Goal: Entertainment & Leisure: Consume media (video, audio)

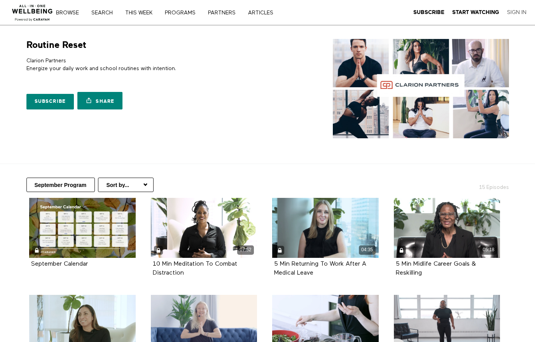
click at [522, 14] on link "Sign In" at bounding box center [516, 12] width 19 height 7
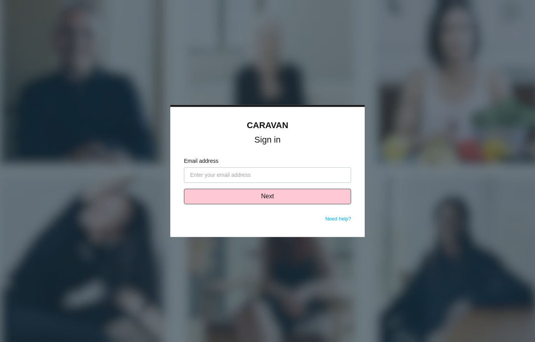
type input "[PERSON_NAME][EMAIL_ADDRESS][PERSON_NAME][DOMAIN_NAME]"
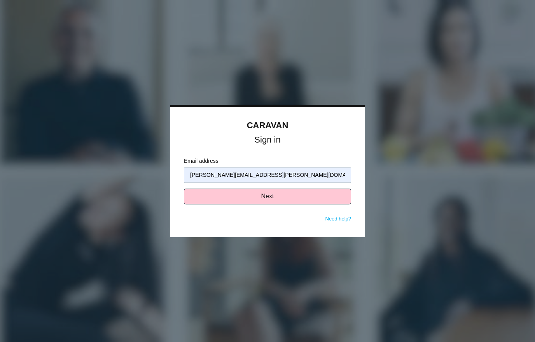
click at [295, 195] on button "Next" at bounding box center [267, 197] width 167 height 16
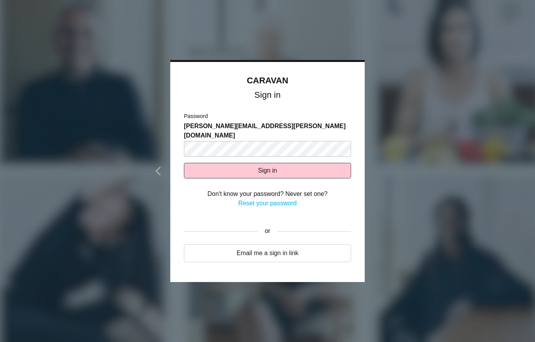
click at [280, 163] on button "Sign in" at bounding box center [267, 171] width 167 height 16
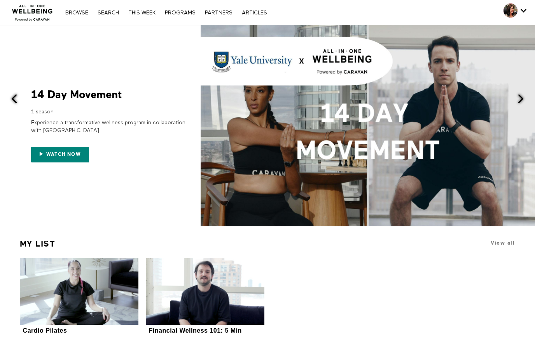
click at [501, 293] on div "Cardio Pilates VIDEOS: 3 AVERAGE DURATION: 10 Mins ENERGIZE YOUR FITNESS ROUTIN…" at bounding box center [267, 297] width 503 height 78
click at [74, 152] on span "Watch now" at bounding box center [63, 153] width 35 height 5
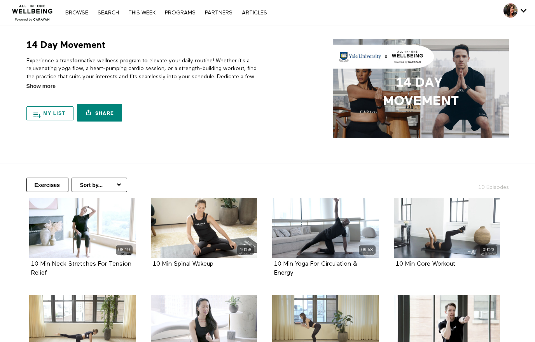
click at [43, 113] on button "My list" at bounding box center [49, 113] width 47 height 14
click at [79, 15] on link "Browse" at bounding box center [76, 12] width 31 height 5
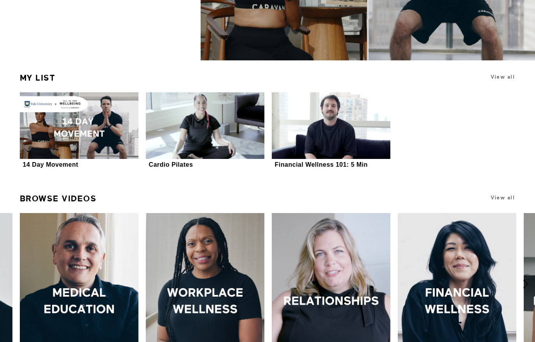
scroll to position [165, 0]
